Goal: Transaction & Acquisition: Obtain resource

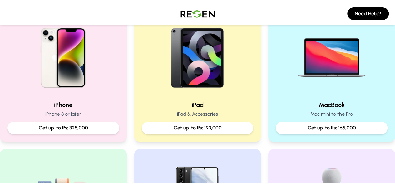
scroll to position [149, 0]
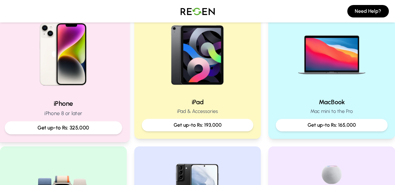
click at [89, 124] on p "Get up-to Rs: 325,000" at bounding box center [63, 128] width 107 height 8
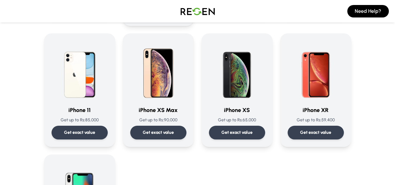
scroll to position [658, 0]
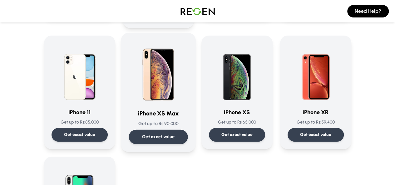
click at [156, 134] on p "Get exact value" at bounding box center [158, 137] width 33 height 7
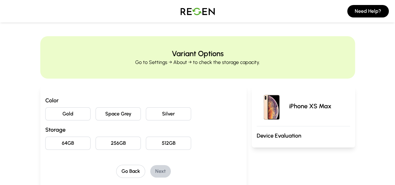
click at [155, 141] on button "512GB" at bounding box center [168, 143] width 45 height 13
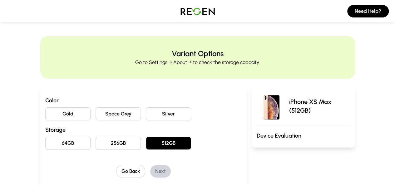
click at [56, 114] on button "Gold" at bounding box center [67, 113] width 45 height 13
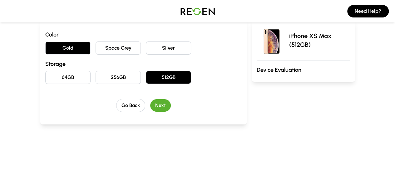
scroll to position [66, 0]
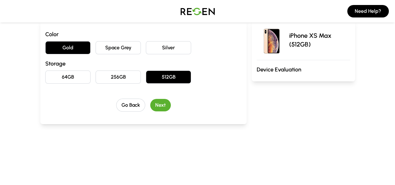
drag, startPoint x: 225, startPoint y: 94, endPoint x: 145, endPoint y: 102, distance: 80.2
click at [150, 102] on button "Next" at bounding box center [160, 105] width 21 height 12
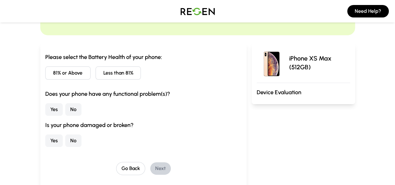
scroll to position [42, 0]
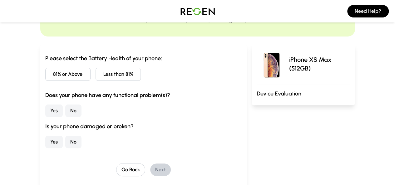
click at [97, 73] on button "Less than 81%" at bounding box center [117, 74] width 45 height 13
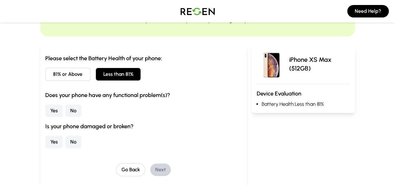
click at [45, 113] on button "Yes" at bounding box center [53, 111] width 17 height 12
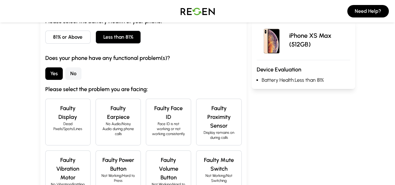
scroll to position [80, 0]
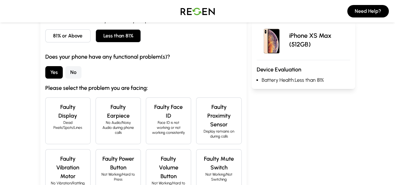
click at [151, 120] on p "Face ID is not working or not working consistently" at bounding box center [168, 127] width 35 height 15
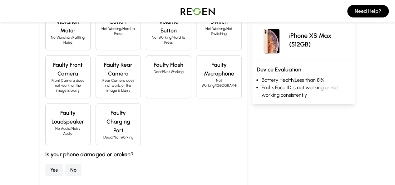
scroll to position [227, 0]
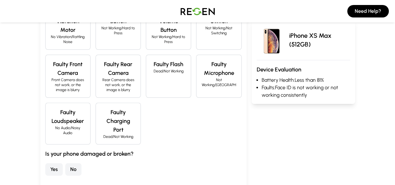
click at [45, 163] on button "Yes" at bounding box center [53, 169] width 17 height 12
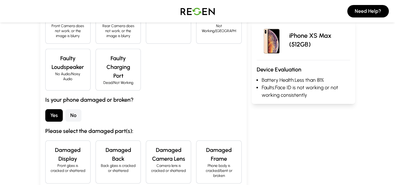
scroll to position [281, 0]
click at [101, 163] on p "Back glass is cracked or shattered" at bounding box center [118, 168] width 35 height 10
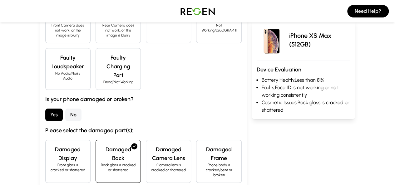
click at [215, 140] on div "Damaged Frame Phone body is cracked/bent or broken" at bounding box center [218, 161] width 45 height 43
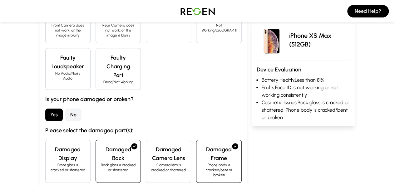
drag, startPoint x: 144, startPoint y: 172, endPoint x: 154, endPoint y: 161, distance: 14.8
click at [154, 161] on div "Please select the Battery Health of your phone: 81% or Above Less than 81% Does…" at bounding box center [143, 14] width 206 height 419
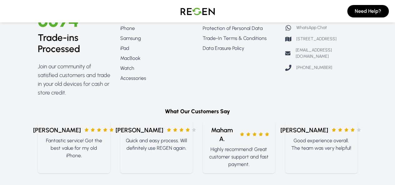
scroll to position [0, 0]
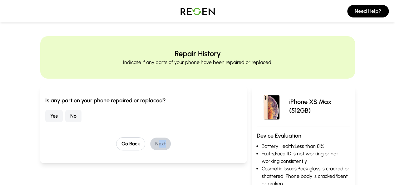
click at [45, 112] on button "Yes" at bounding box center [53, 116] width 17 height 12
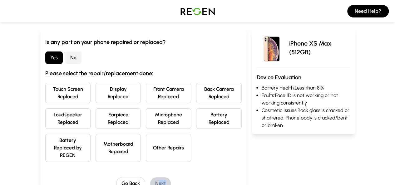
scroll to position [59, 0]
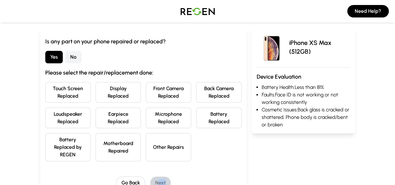
click at [46, 94] on button "Touch Screen Replaced" at bounding box center [67, 92] width 45 height 21
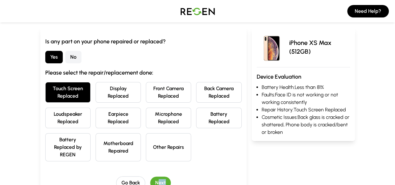
click at [95, 98] on button "Display Replaced" at bounding box center [117, 92] width 45 height 21
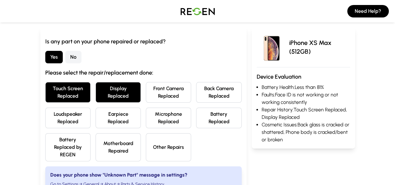
click at [95, 98] on button "Display Replaced" at bounding box center [117, 92] width 45 height 21
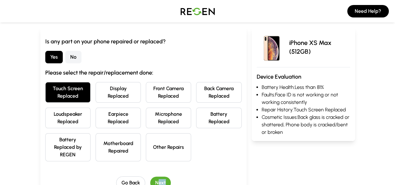
click at [61, 93] on button "Touch Screen Replaced" at bounding box center [67, 92] width 45 height 21
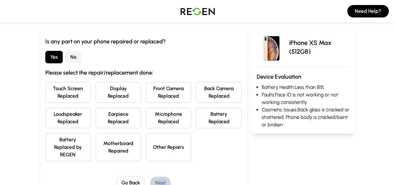
click at [95, 91] on button "Display Replaced" at bounding box center [117, 92] width 45 height 21
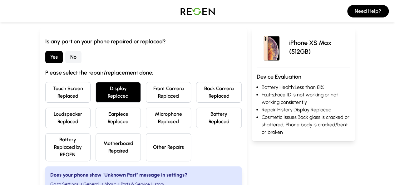
click at [95, 91] on button "Display Replaced" at bounding box center [117, 92] width 45 height 21
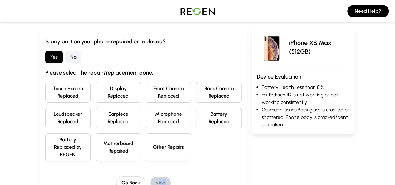
click at [95, 89] on button "Display Replaced" at bounding box center [117, 92] width 45 height 21
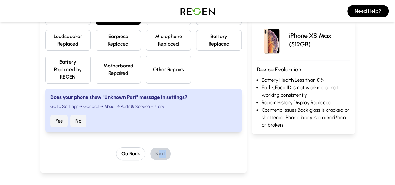
scroll to position [137, 0]
click at [70, 114] on button "No" at bounding box center [78, 120] width 16 height 12
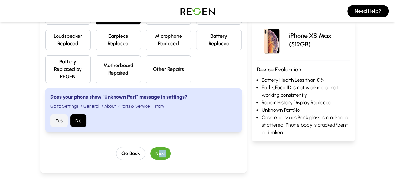
click at [154, 147] on button "Next" at bounding box center [160, 153] width 21 height 12
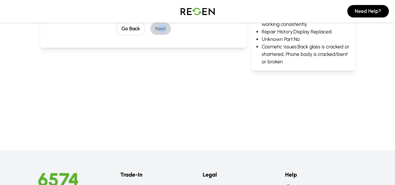
scroll to position [15, 0]
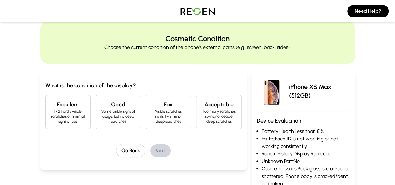
click at [51, 102] on h4 "Excellent" at bounding box center [68, 104] width 35 height 9
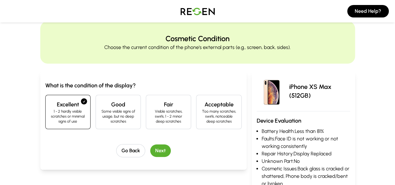
click at [150, 145] on button "Next" at bounding box center [160, 150] width 21 height 12
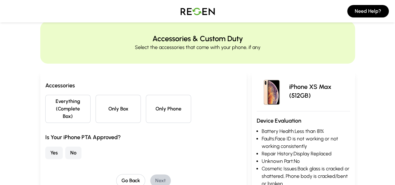
click at [153, 110] on button "Only Phone" at bounding box center [168, 109] width 45 height 28
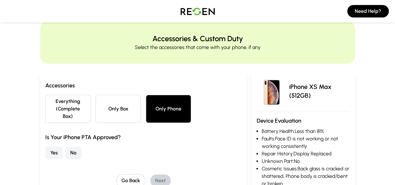
click at [45, 147] on button "Yes" at bounding box center [53, 153] width 17 height 12
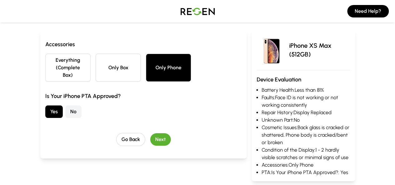
scroll to position [58, 0]
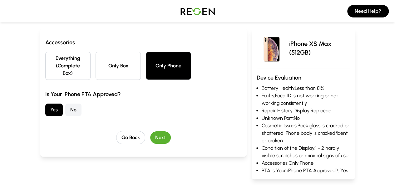
click at [150, 131] on button "Next" at bounding box center [160, 137] width 21 height 12
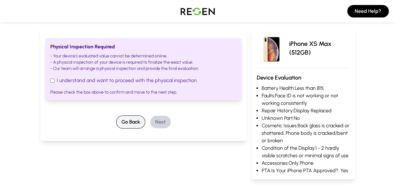
click at [119, 120] on button "Go Back" at bounding box center [130, 121] width 29 height 13
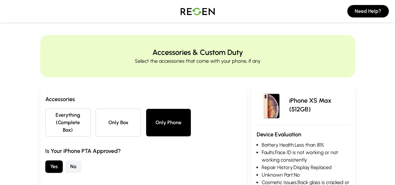
scroll to position [0, 0]
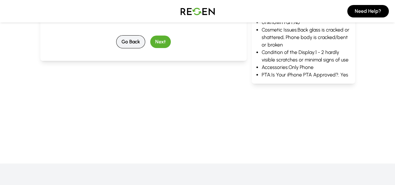
click at [121, 37] on button "Go Back" at bounding box center [130, 41] width 29 height 13
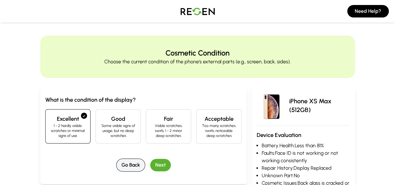
click at [121, 37] on div "Cosmetic Condition Choose the current condition of the phone's external parts (…" at bounding box center [197, 57] width 314 height 42
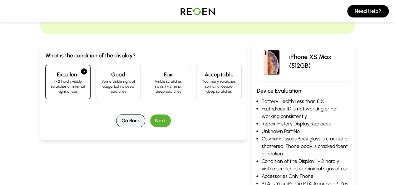
scroll to position [46, 0]
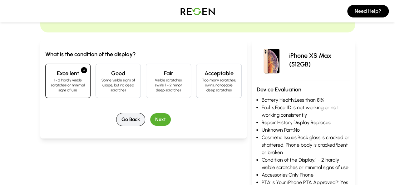
click at [116, 113] on button "Go Back" at bounding box center [130, 119] width 29 height 13
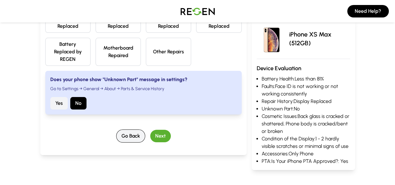
scroll to position [155, 0]
click at [116, 129] on button "Go Back" at bounding box center [130, 135] width 29 height 13
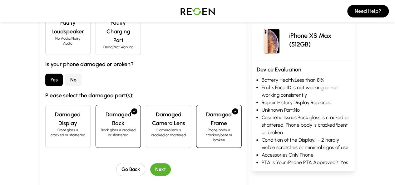
scroll to position [317, 0]
click at [124, 163] on button "Go Back" at bounding box center [130, 169] width 29 height 13
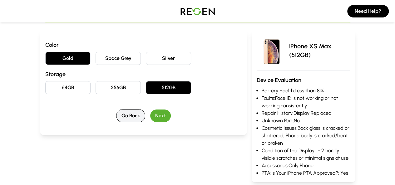
scroll to position [56, 0]
click at [120, 117] on button "Go Back" at bounding box center [130, 115] width 29 height 13
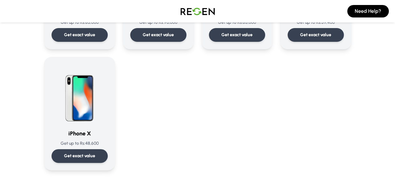
scroll to position [757, 0]
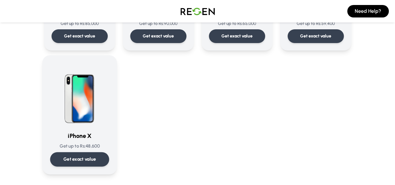
click at [75, 152] on div "Get exact value" at bounding box center [79, 159] width 59 height 14
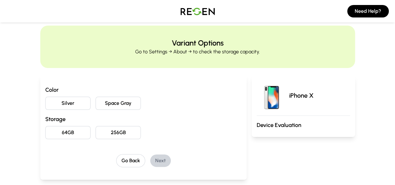
scroll to position [12, 0]
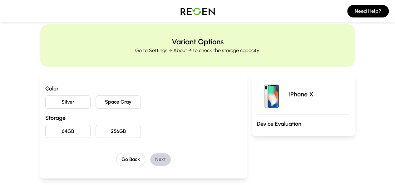
click at [114, 106] on button "Space Gray" at bounding box center [117, 101] width 45 height 13
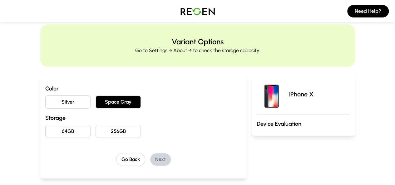
click at [109, 126] on button "256GB" at bounding box center [117, 131] width 45 height 13
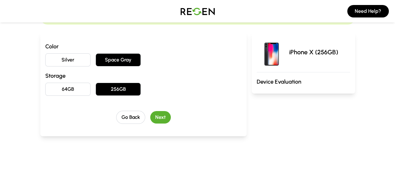
scroll to position [54, 0]
click at [150, 114] on button "Next" at bounding box center [160, 117] width 21 height 12
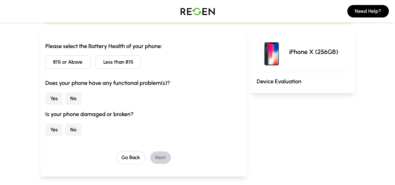
click at [52, 63] on button "81% or Above" at bounding box center [67, 62] width 45 height 13
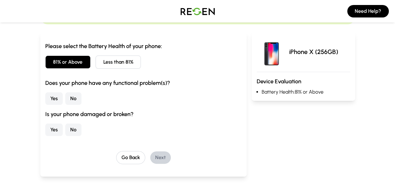
click at [65, 97] on button "No" at bounding box center [73, 98] width 16 height 12
click at [65, 132] on button "No" at bounding box center [73, 130] width 16 height 12
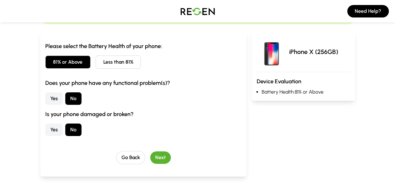
click at [65, 132] on button "No" at bounding box center [73, 130] width 16 height 12
click at [45, 129] on button "Yes" at bounding box center [53, 130] width 17 height 12
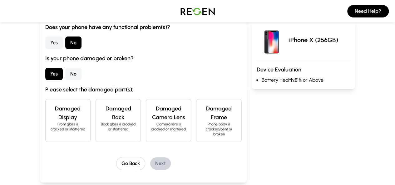
scroll to position [110, 0]
click at [65, 73] on button "No" at bounding box center [73, 73] width 16 height 12
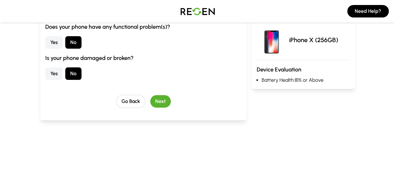
click at [45, 46] on button "Yes" at bounding box center [53, 42] width 17 height 12
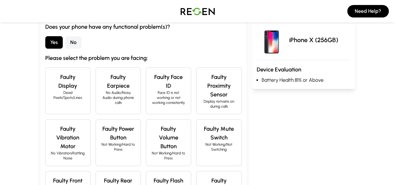
click at [65, 38] on button "No" at bounding box center [73, 42] width 16 height 12
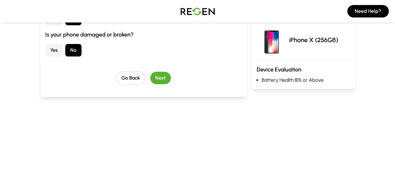
scroll to position [134, 0]
click at [152, 76] on button "Next" at bounding box center [160, 77] width 21 height 12
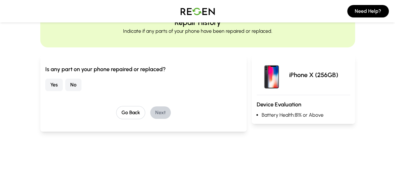
scroll to position [27, 0]
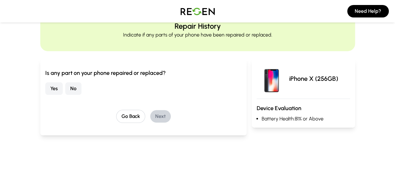
click at [45, 91] on button "Yes" at bounding box center [53, 88] width 17 height 12
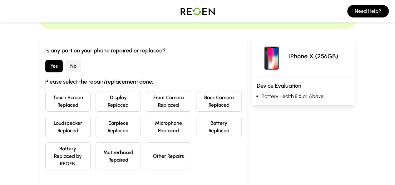
scroll to position [52, 0]
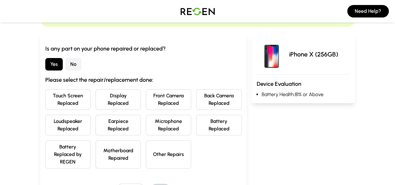
click at [95, 102] on button "Display Replaced" at bounding box center [117, 99] width 45 height 21
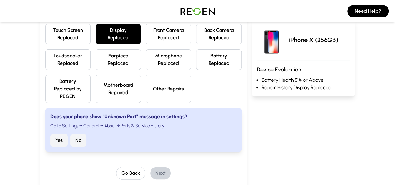
scroll to position [134, 0]
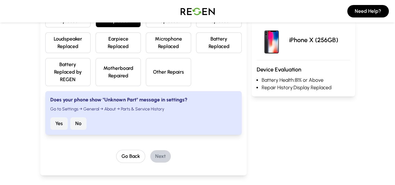
click at [70, 117] on button "No" at bounding box center [78, 123] width 16 height 12
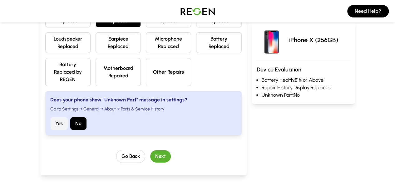
click at [150, 150] on button "Next" at bounding box center [160, 156] width 21 height 12
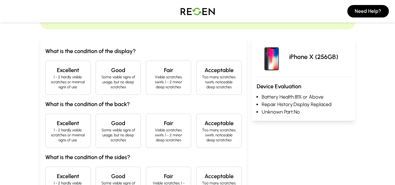
scroll to position [49, 0]
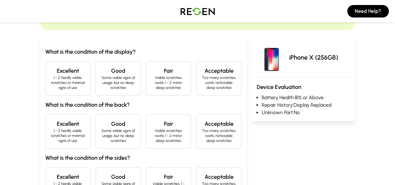
click at [51, 80] on p "1 - 2 hardly visible scratches or minimal signs of use" at bounding box center [68, 82] width 35 height 15
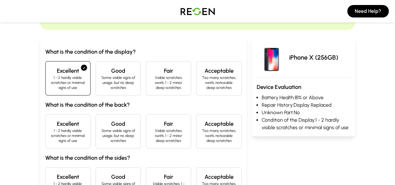
click at [51, 128] on p "1 - 2 hardly visible scratches or minimal signs of use" at bounding box center [68, 135] width 35 height 15
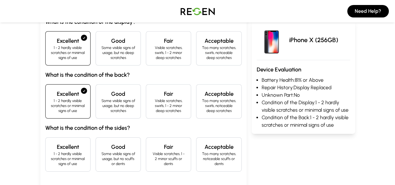
scroll to position [80, 0]
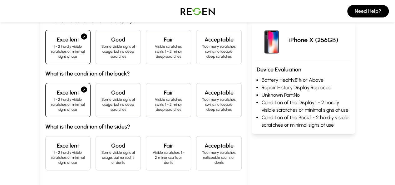
click at [95, 137] on div "Good Some visible signs of usage, but no scuffs or dents" at bounding box center [117, 153] width 45 height 34
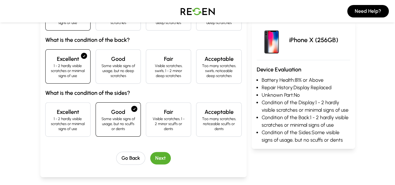
scroll to position [122, 0]
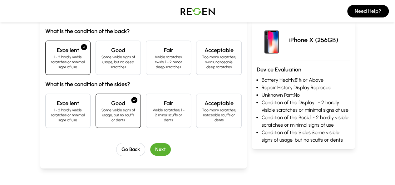
click at [150, 143] on button "Next" at bounding box center [160, 149] width 21 height 12
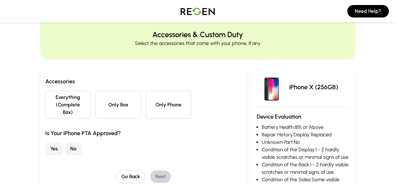
scroll to position [19, 0]
click at [155, 104] on button "Only Phone" at bounding box center [168, 105] width 45 height 28
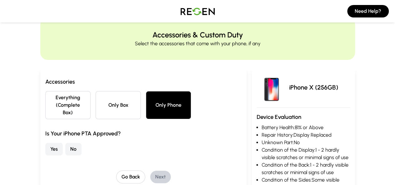
click at [45, 143] on button "Yes" at bounding box center [53, 149] width 17 height 12
click at [150, 175] on button "Next" at bounding box center [160, 177] width 21 height 12
